Goal: Information Seeking & Learning: Learn about a topic

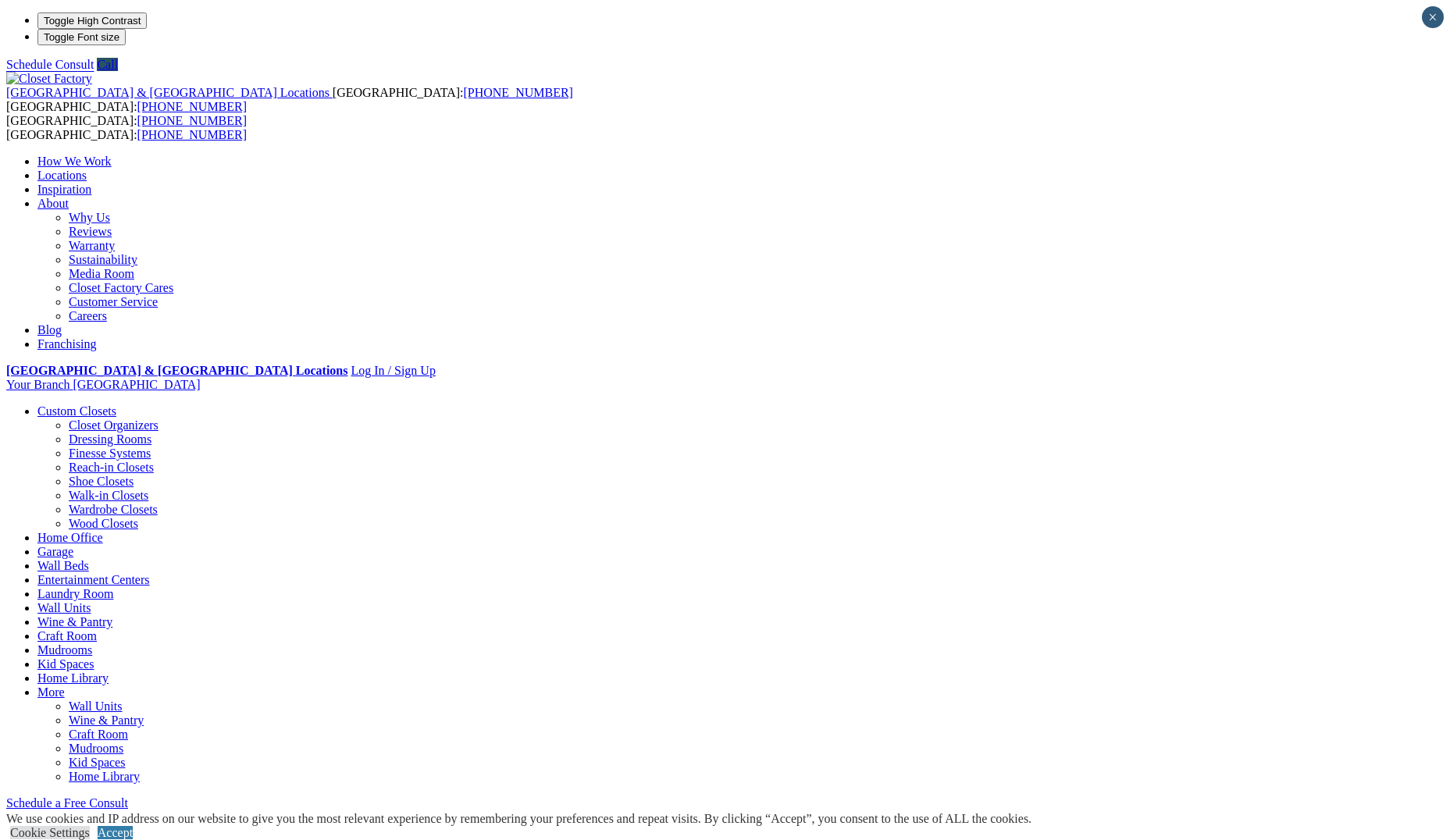
click at [149, 489] on link "Walk-in Closets" at bounding box center [108, 495] width 80 height 13
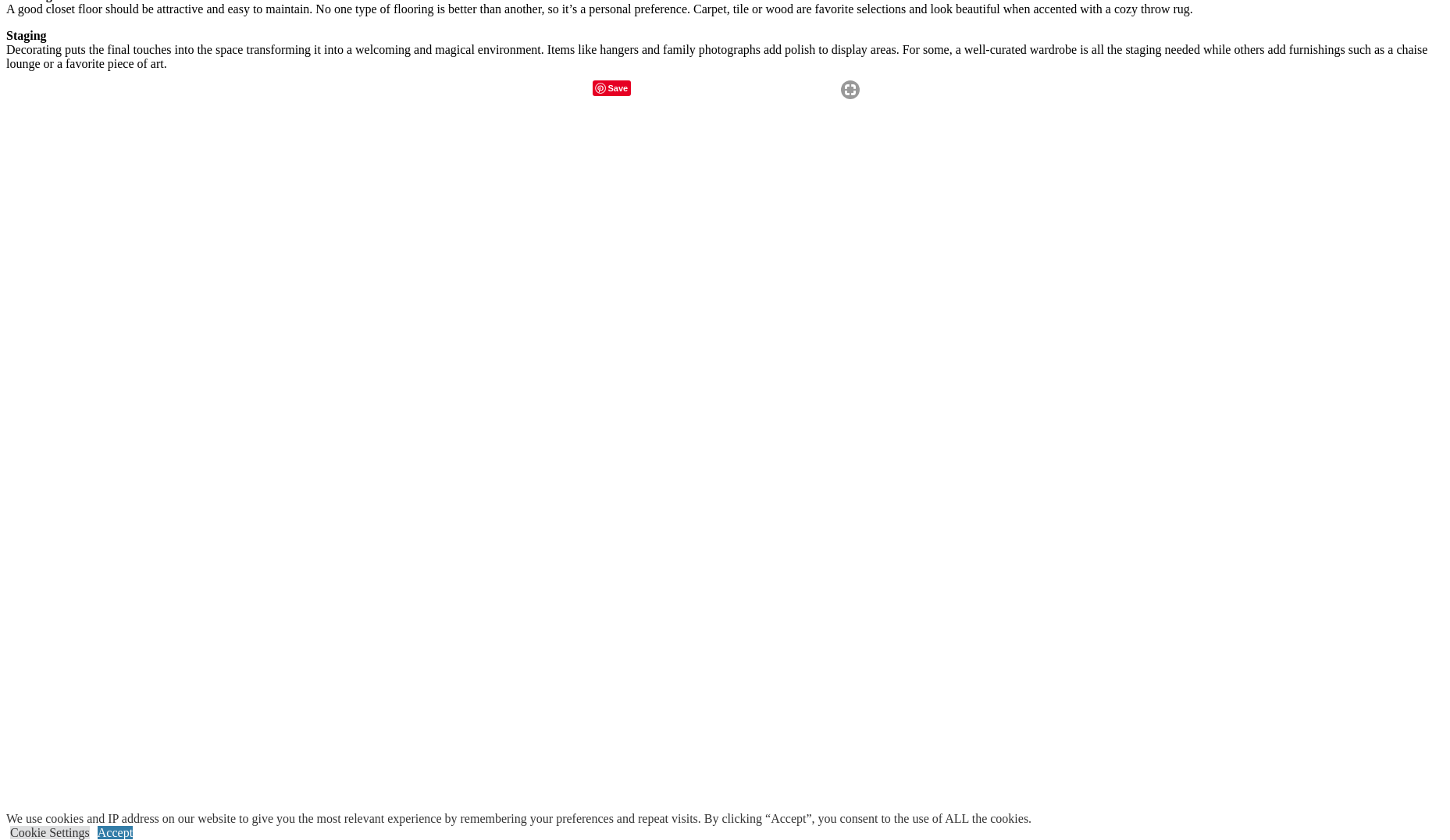
scroll to position [3060, 0]
